Goal: Navigation & Orientation: Find specific page/section

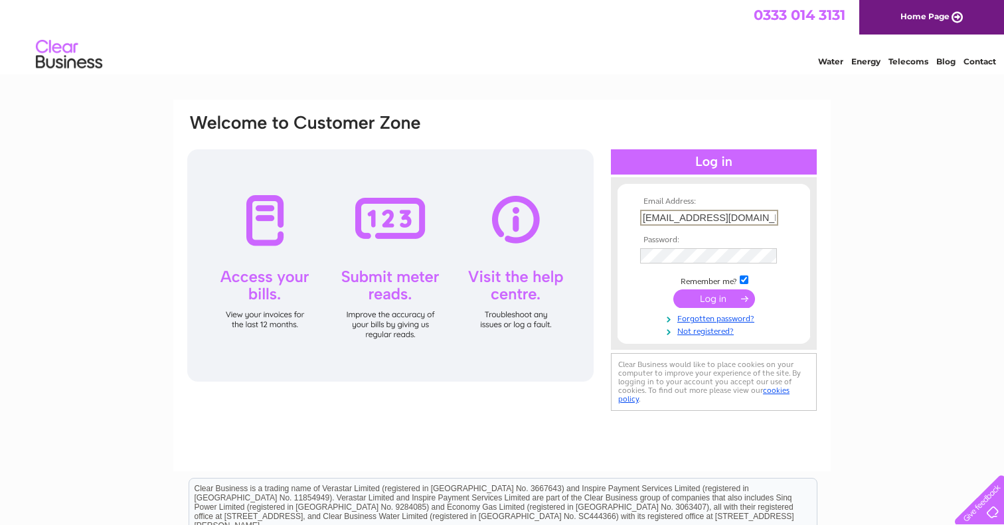
type input "[EMAIL_ADDRESS][DOMAIN_NAME]"
click at [727, 299] on input "submit" at bounding box center [714, 299] width 82 height 19
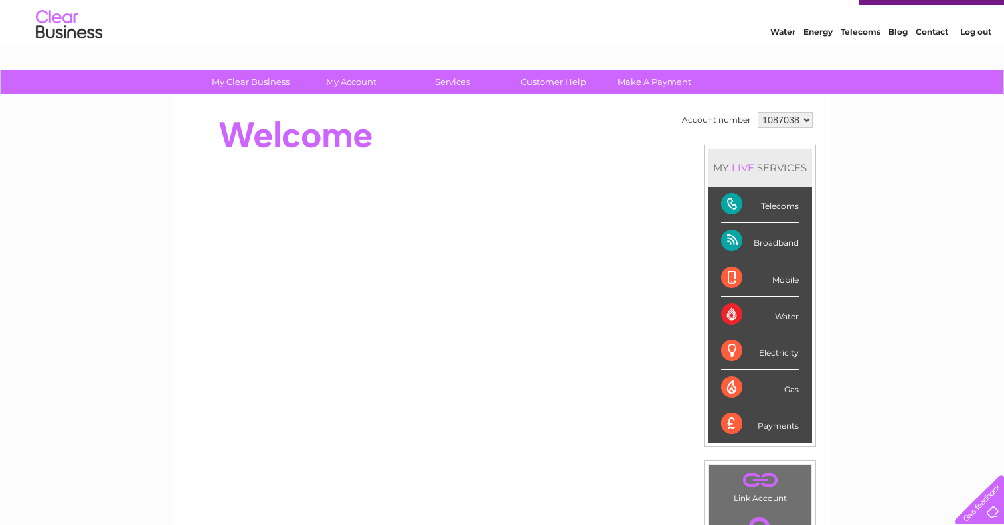
scroll to position [22, 0]
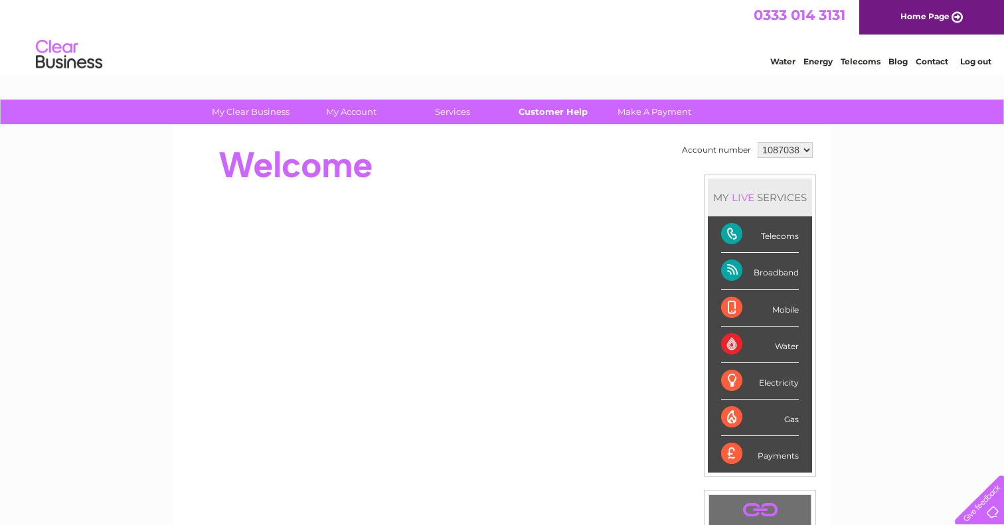
click at [548, 113] on link "Customer Help" at bounding box center [554, 112] width 110 height 25
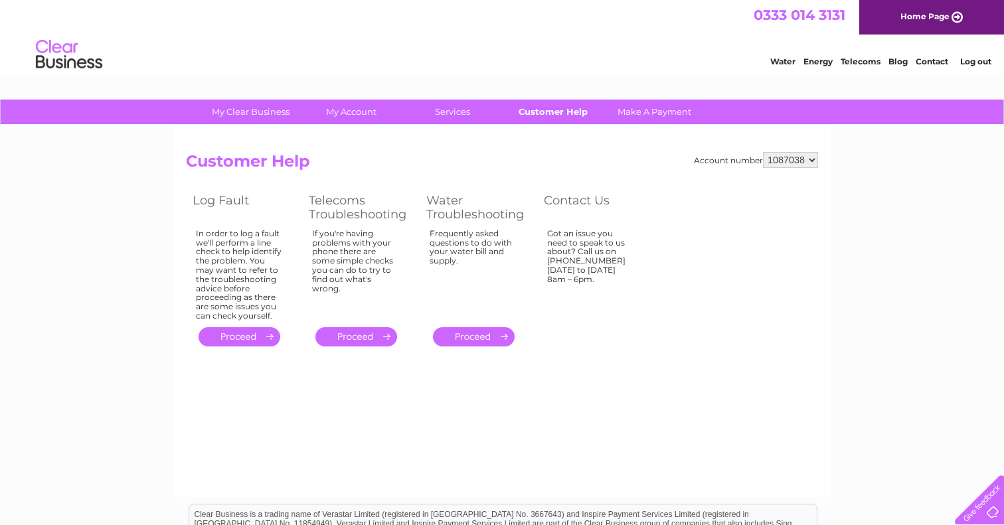
click at [559, 115] on link "Customer Help" at bounding box center [554, 112] width 110 height 25
click at [987, 507] on div at bounding box center [977, 497] width 54 height 54
click at [43, 53] on img at bounding box center [69, 55] width 68 height 41
click at [936, 17] on link "Home Page" at bounding box center [931, 17] width 145 height 35
